Goal: Task Accomplishment & Management: Manage account settings

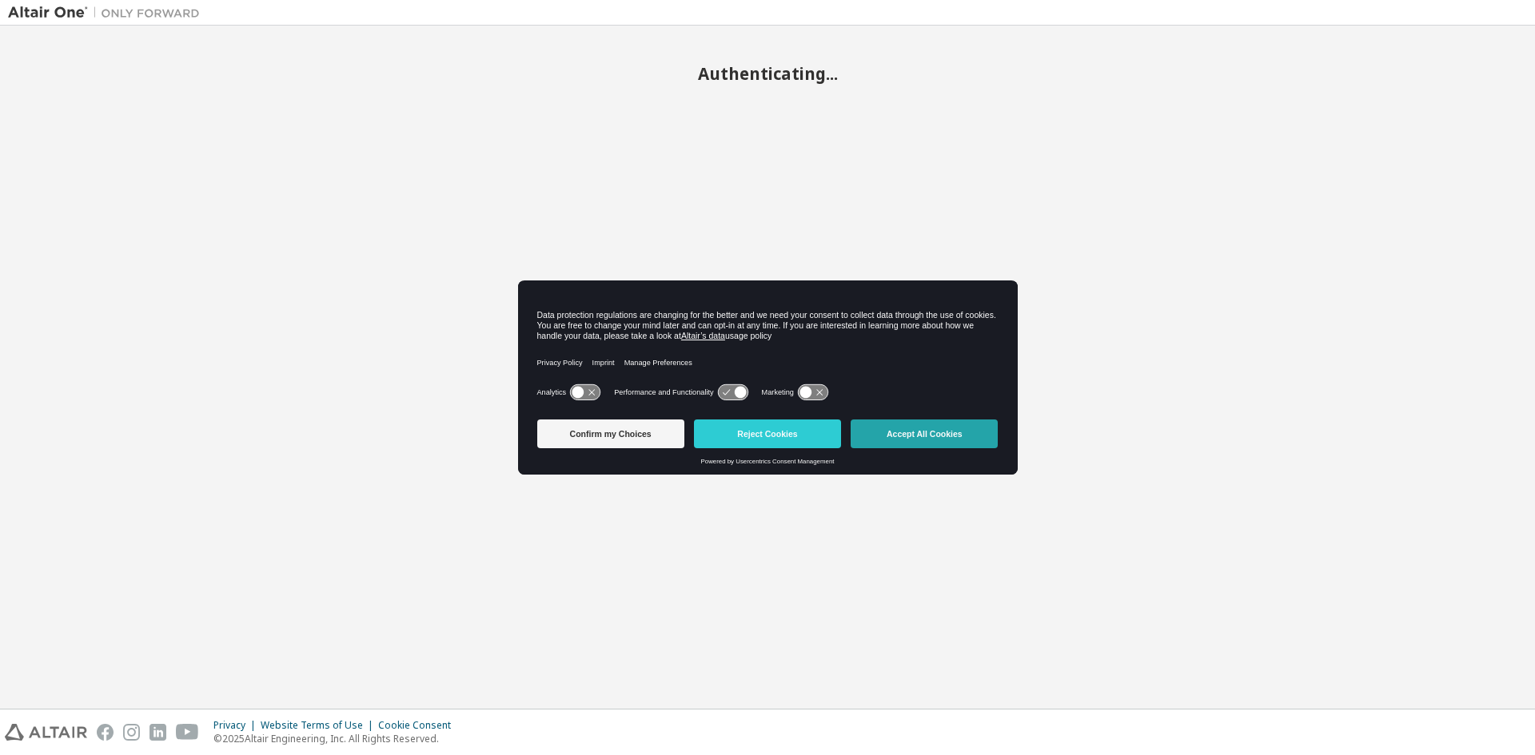
click at [943, 442] on button "Accept All Cookies" at bounding box center [924, 434] width 147 height 29
